Goal: Navigation & Orientation: Find specific page/section

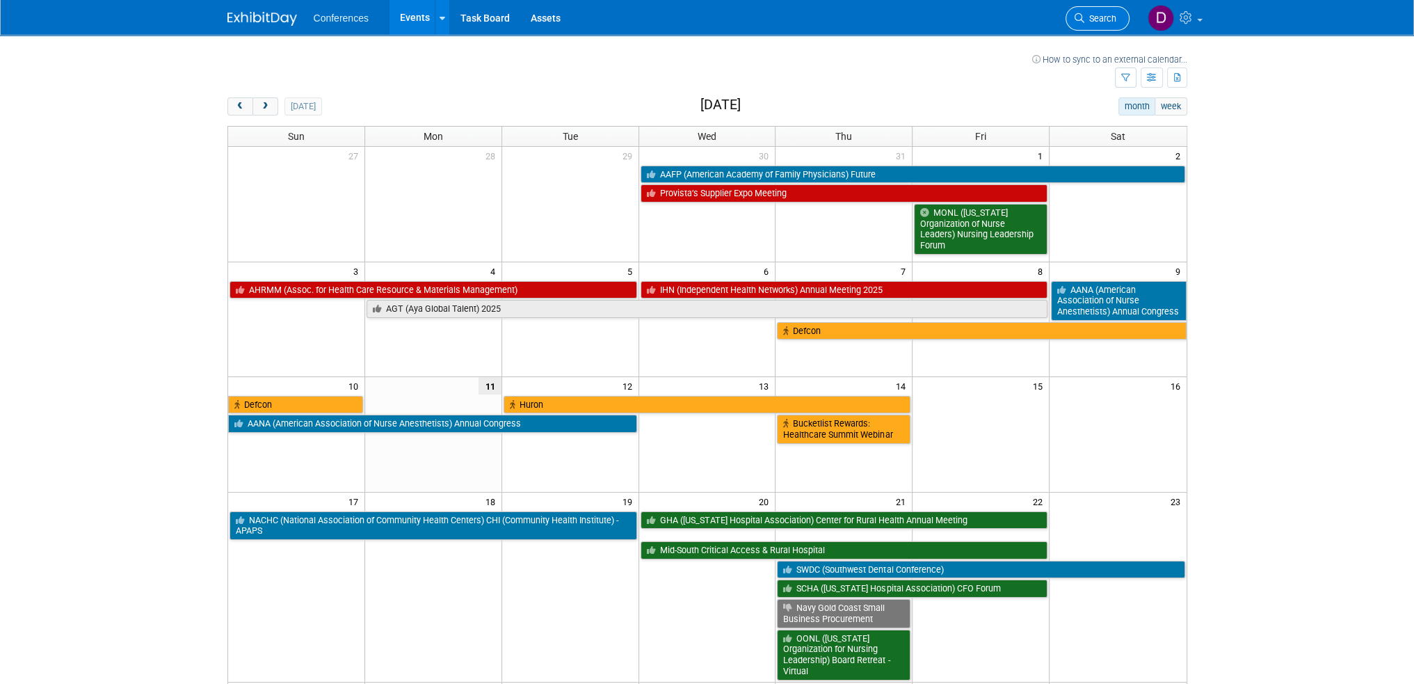
click at [1099, 20] on span "Search" at bounding box center [1100, 18] width 32 height 10
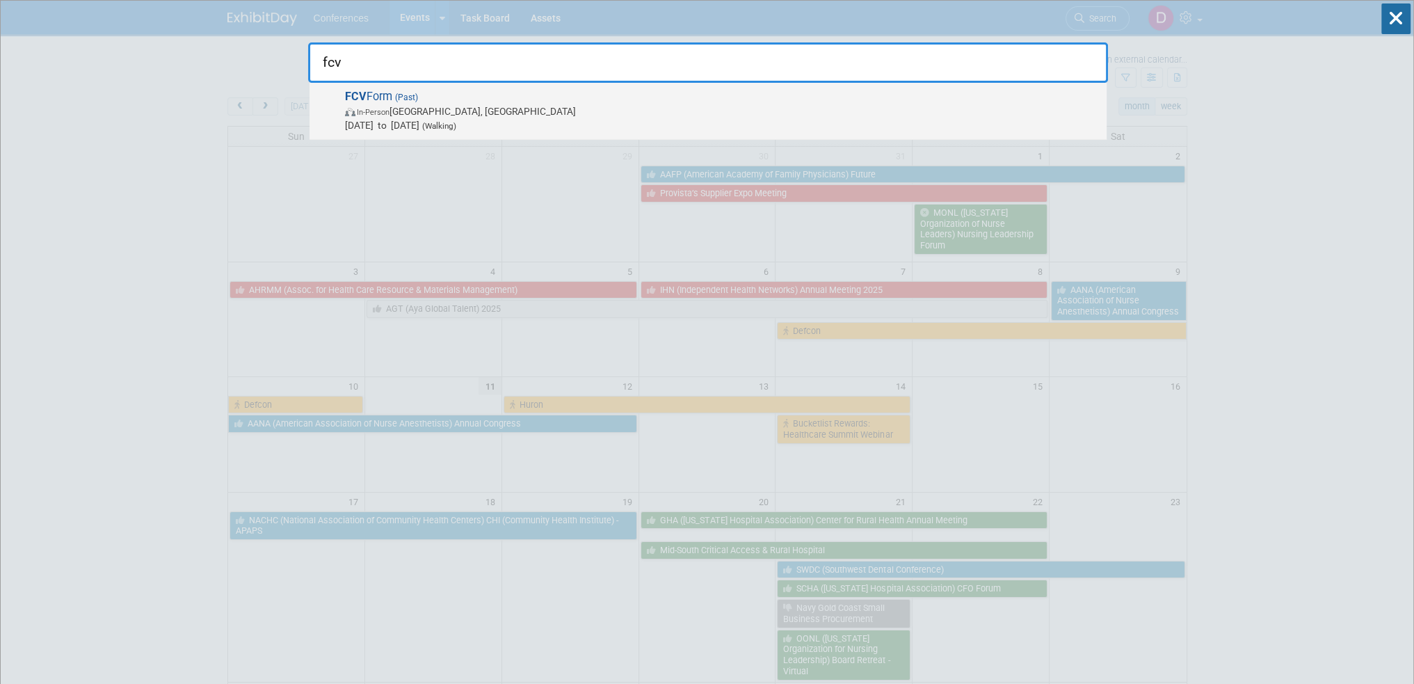
type input "fcv"
click at [404, 102] on span "FCV Form (Past) In-Person [GEOGRAPHIC_DATA], [GEOGRAPHIC_DATA] [DATE] to [DATE]…" at bounding box center [720, 111] width 759 height 42
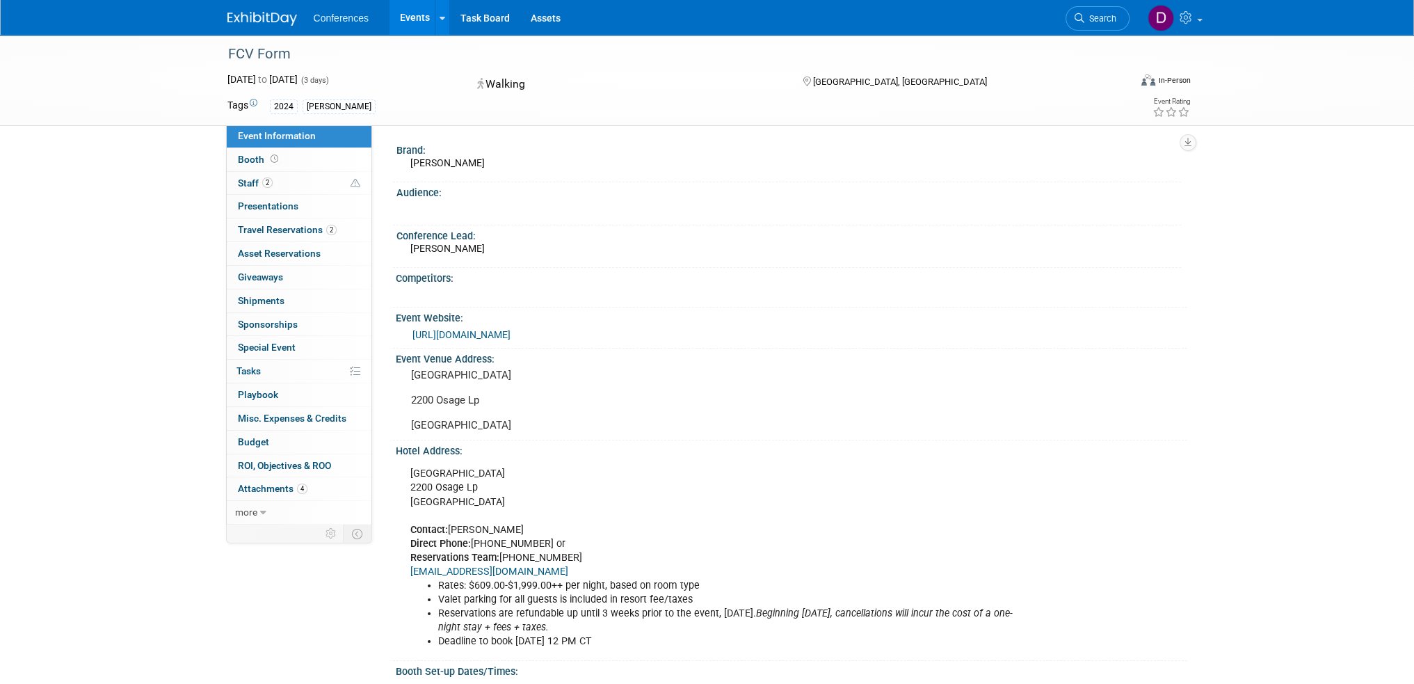
click at [510, 334] on link "[URL][DOMAIN_NAME]" at bounding box center [461, 334] width 98 height 11
